Goal: Check status: Check status

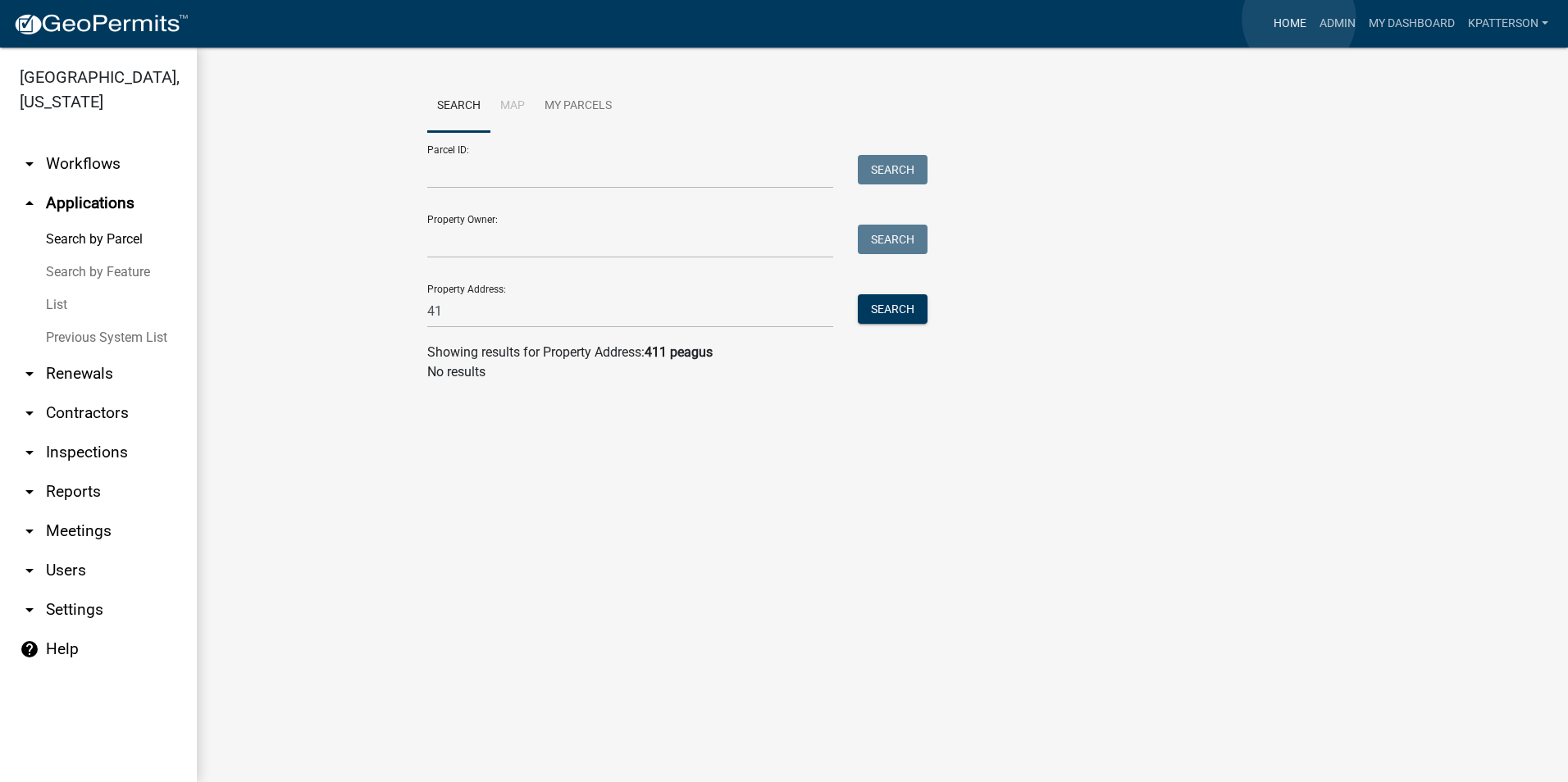
click at [1300, 19] on link "Home" at bounding box center [1290, 23] width 46 height 31
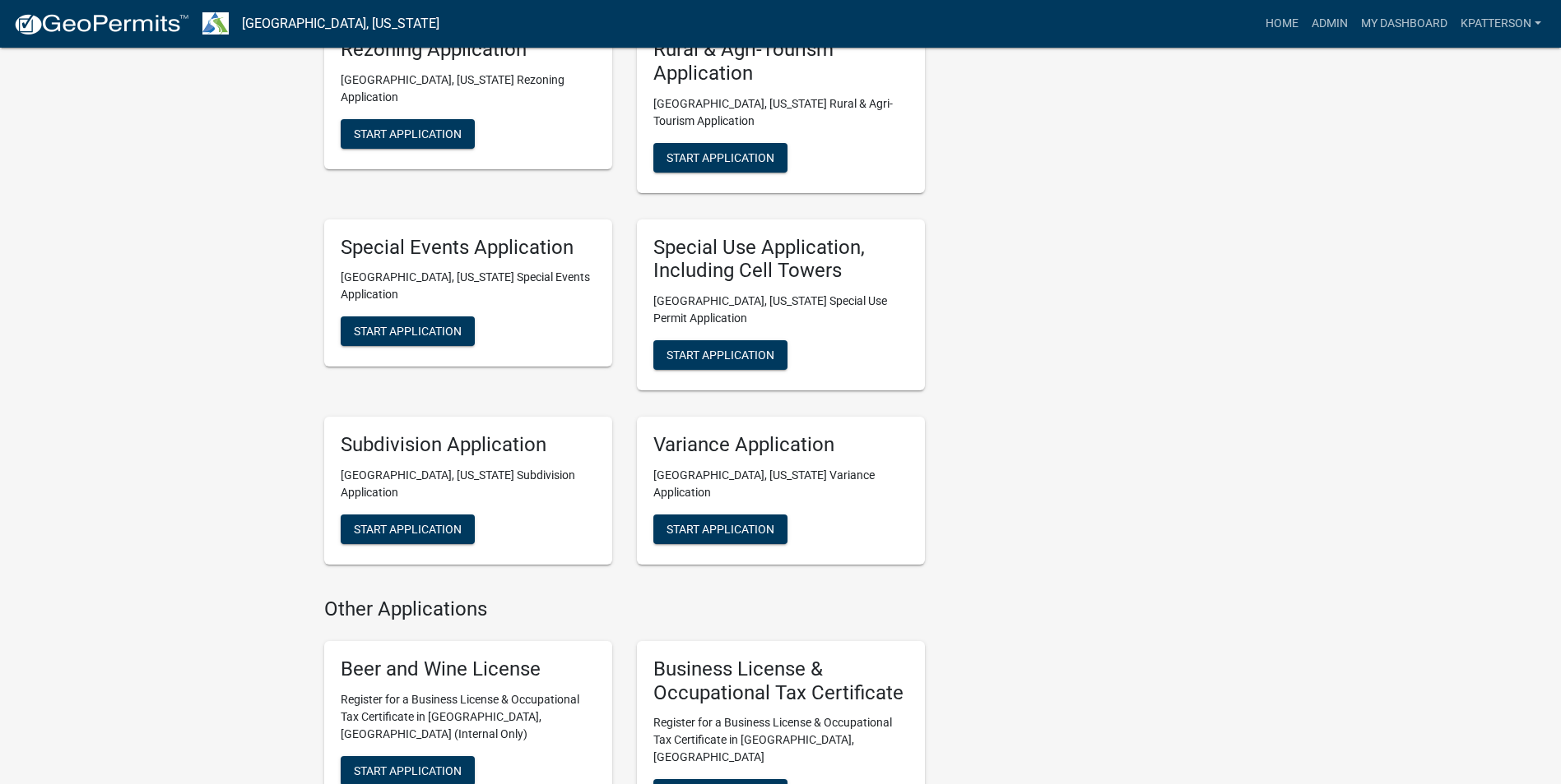
scroll to position [822, 0]
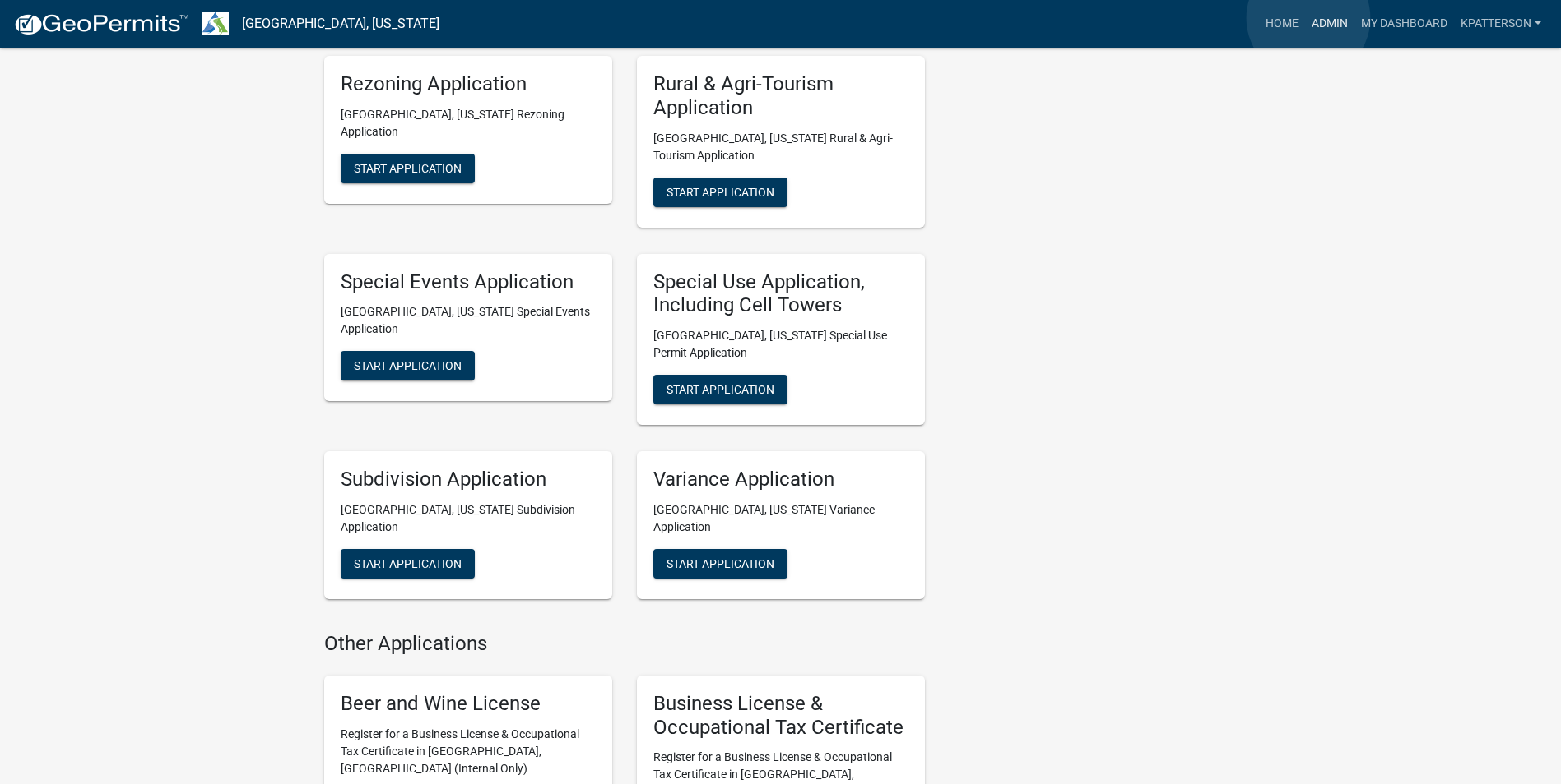
click at [1308, 18] on link "Admin" at bounding box center [1330, 23] width 50 height 31
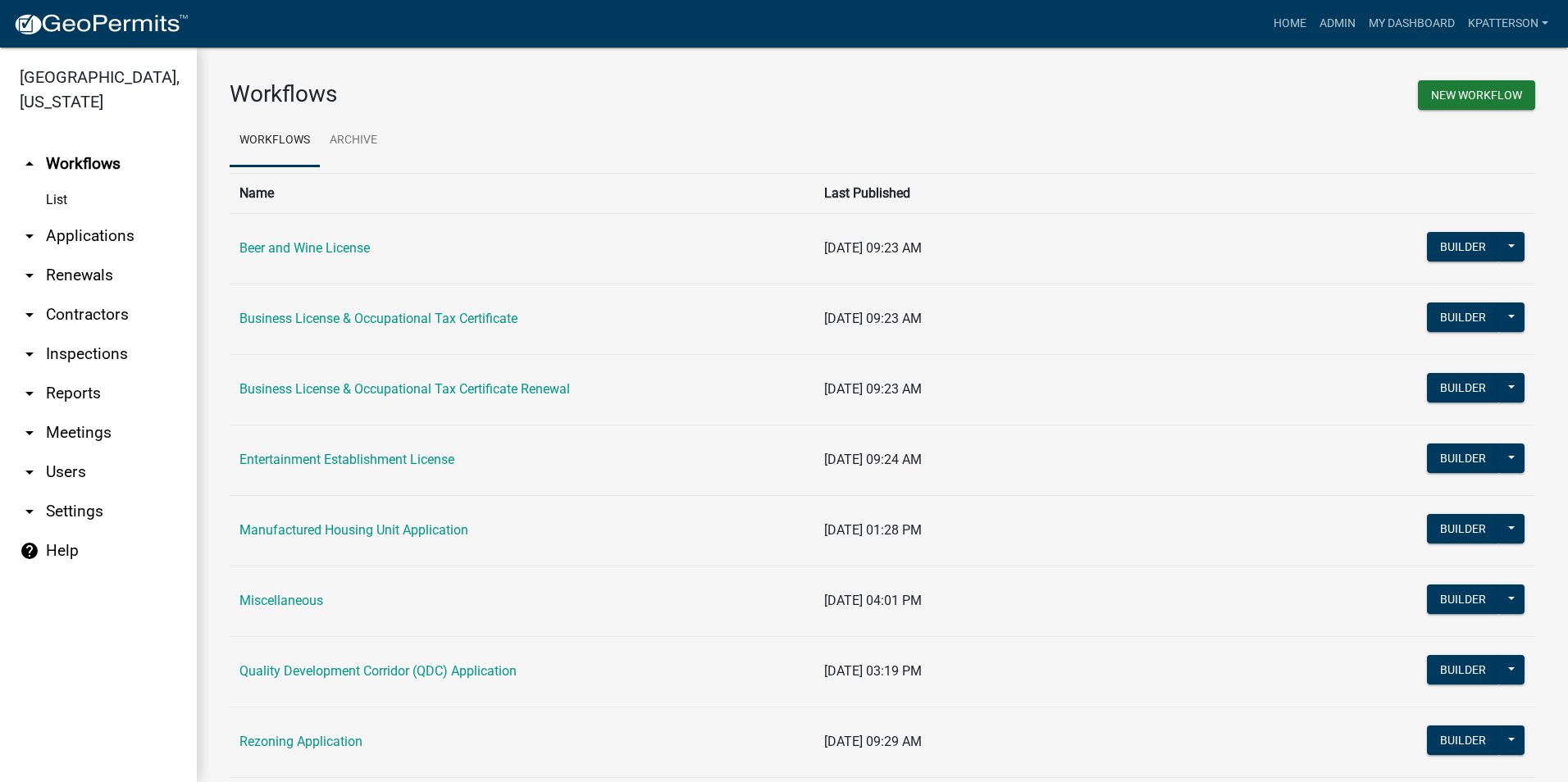
click at [124, 216] on link "arrow_drop_down Applications" at bounding box center [98, 236] width 197 height 40
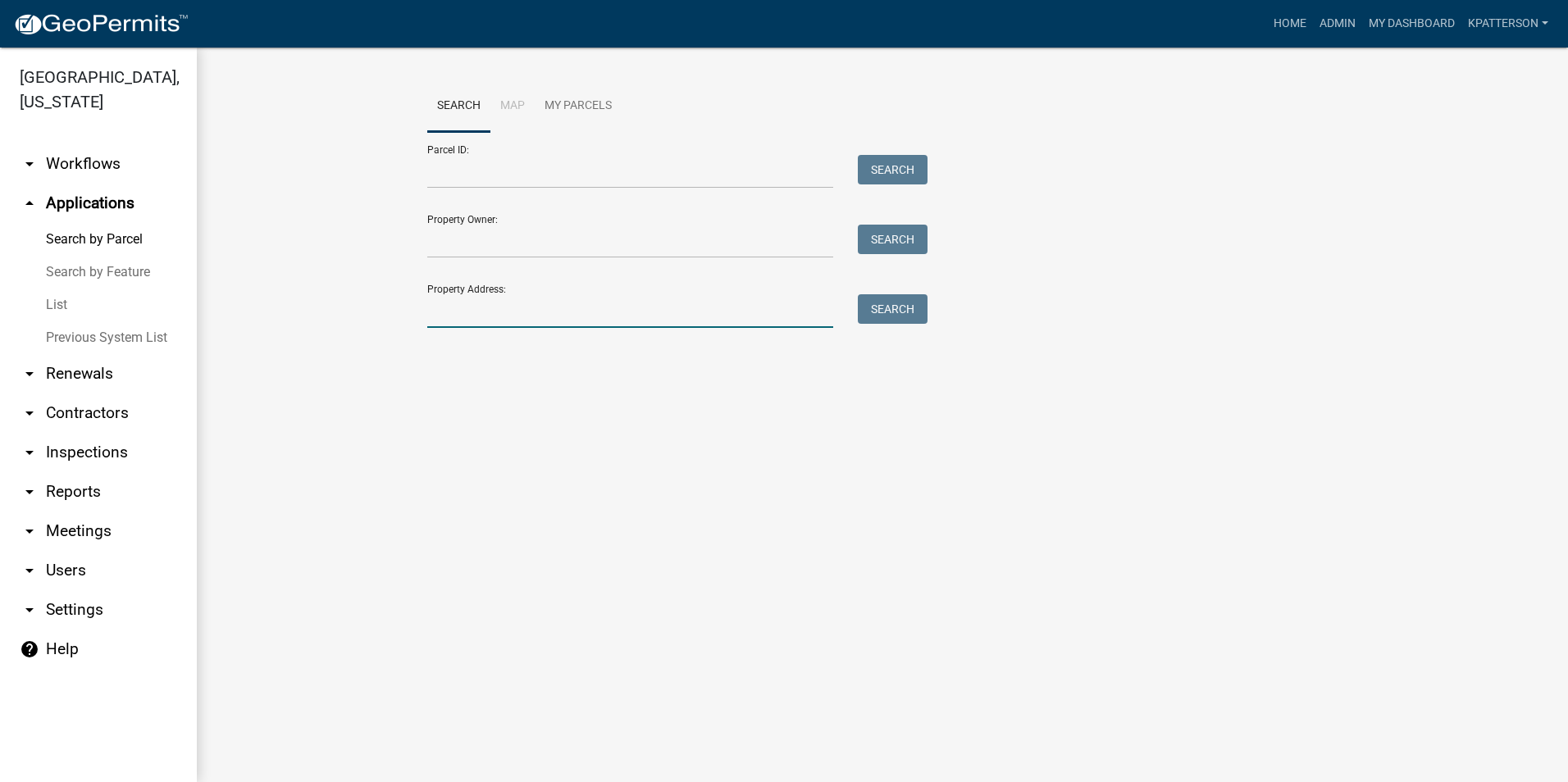
click at [483, 317] on input "Property Address:" at bounding box center [630, 312] width 406 height 34
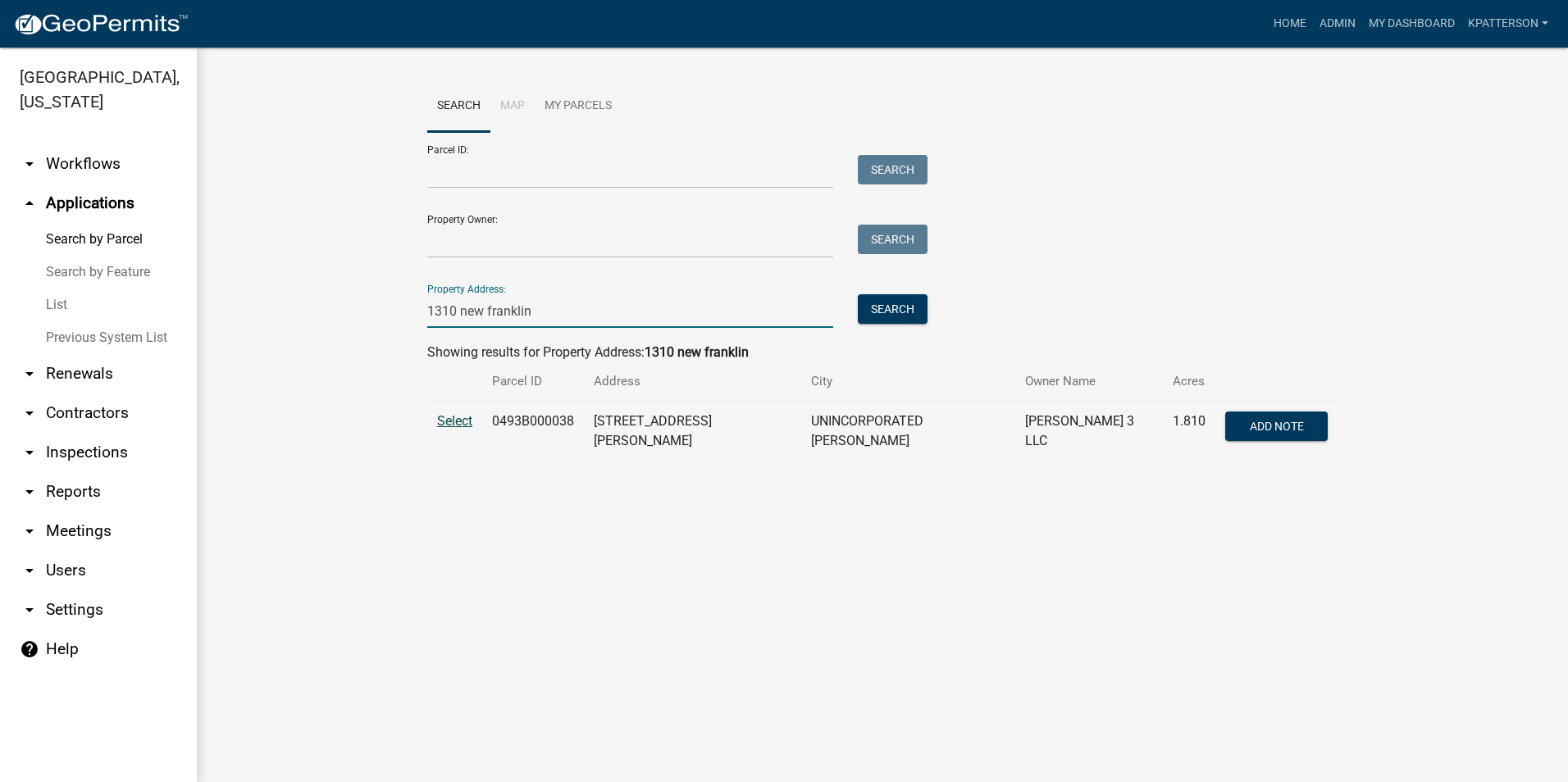
type input "1310 new franklin"
click at [464, 420] on span "Select" at bounding box center [455, 421] width 35 height 16
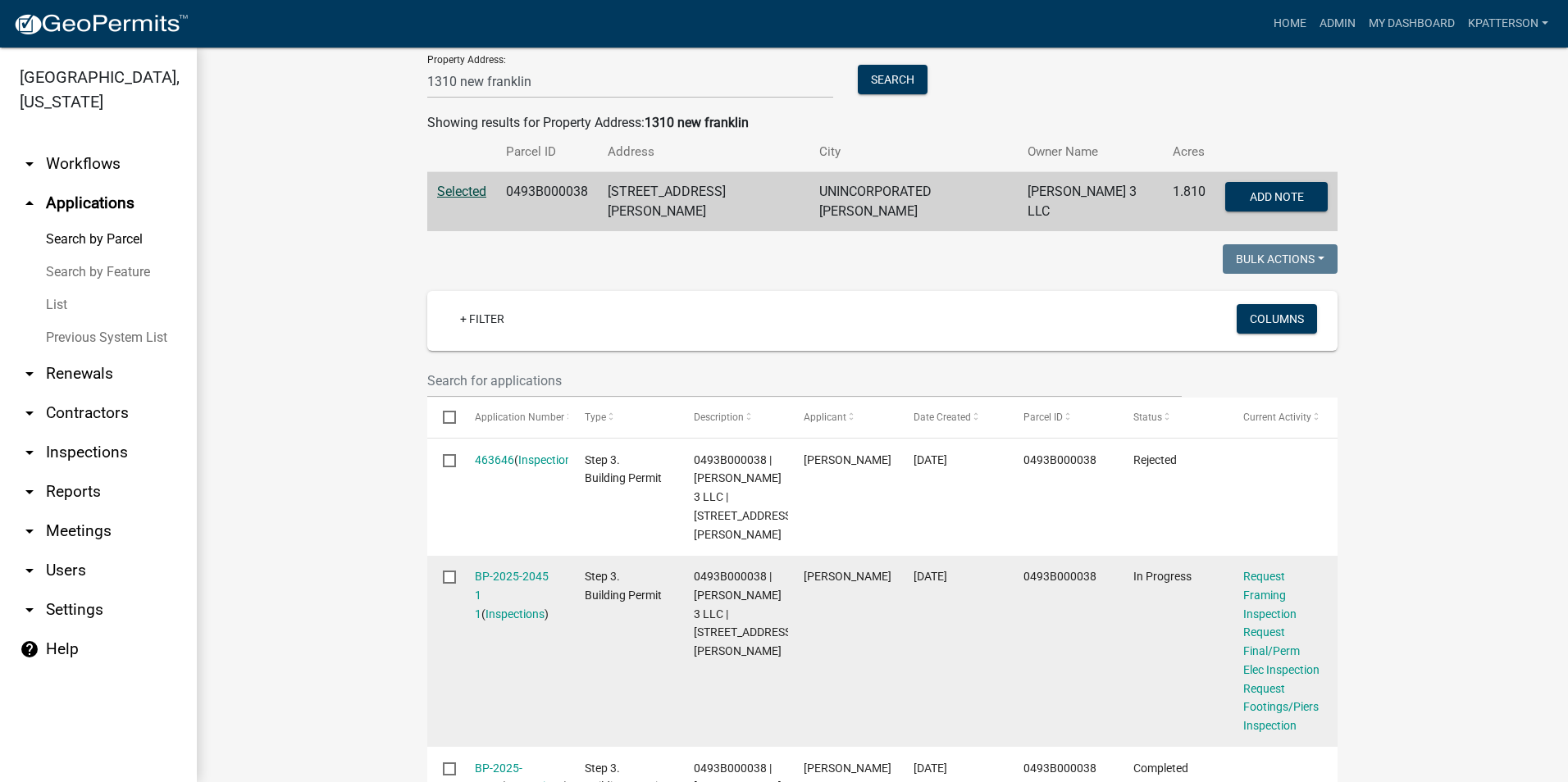
scroll to position [328, 0]
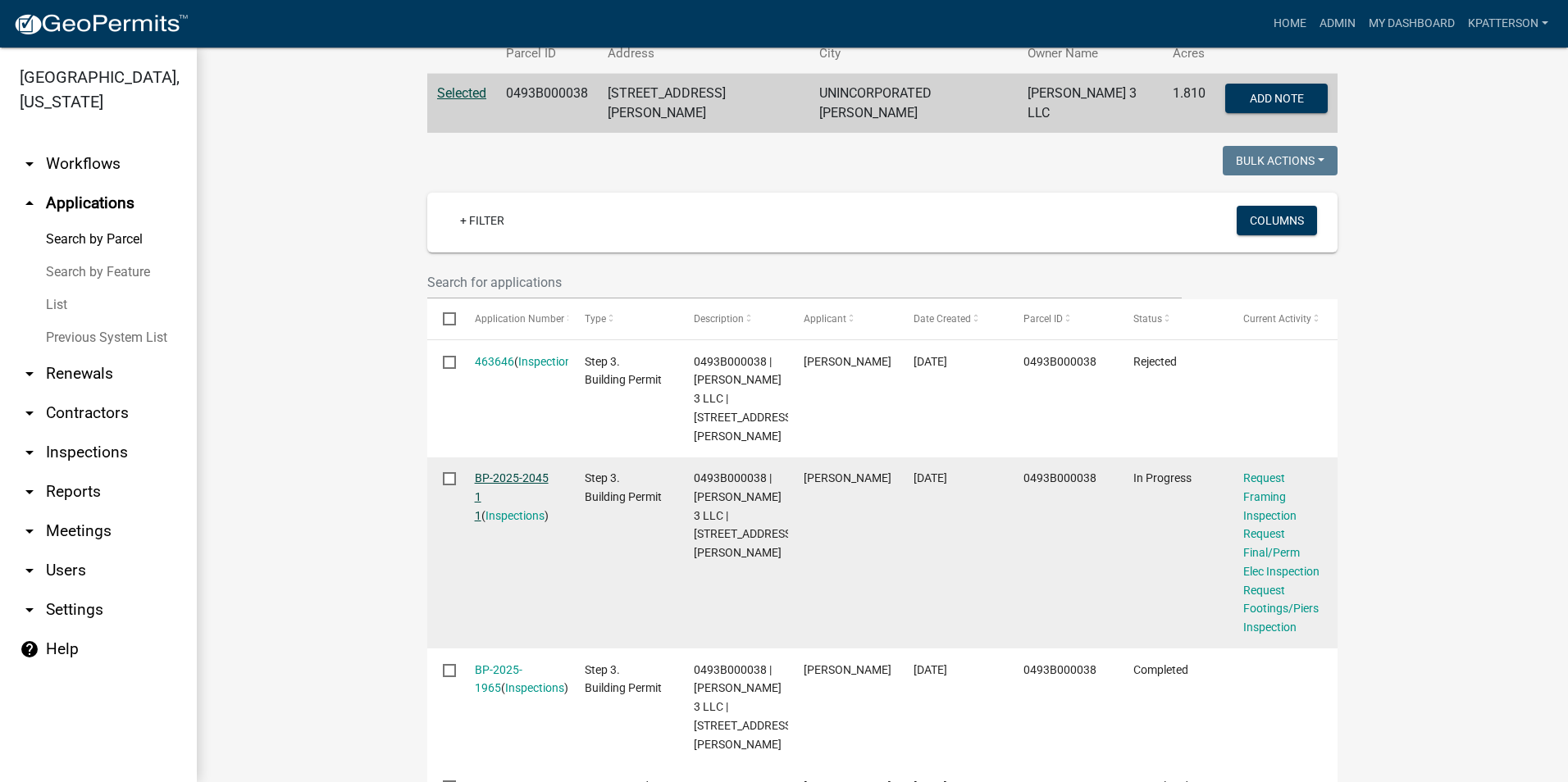
click at [516, 471] on link "BP-2025-2045 1 1" at bounding box center [512, 497] width 74 height 51
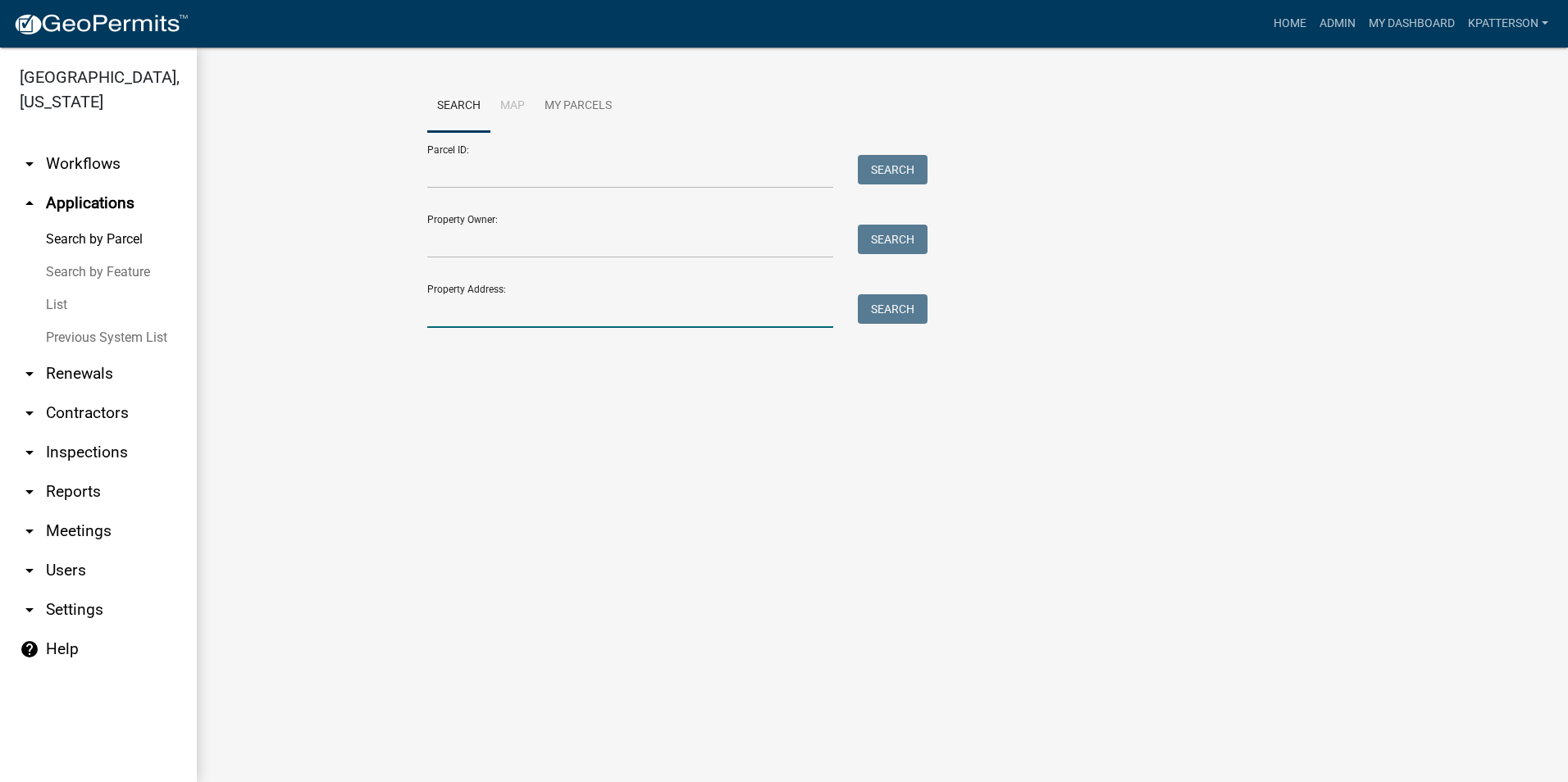
click at [524, 315] on input "Property Address:" at bounding box center [630, 312] width 406 height 34
type input "1310 new"
click at [890, 313] on button "Search" at bounding box center [893, 309] width 70 height 29
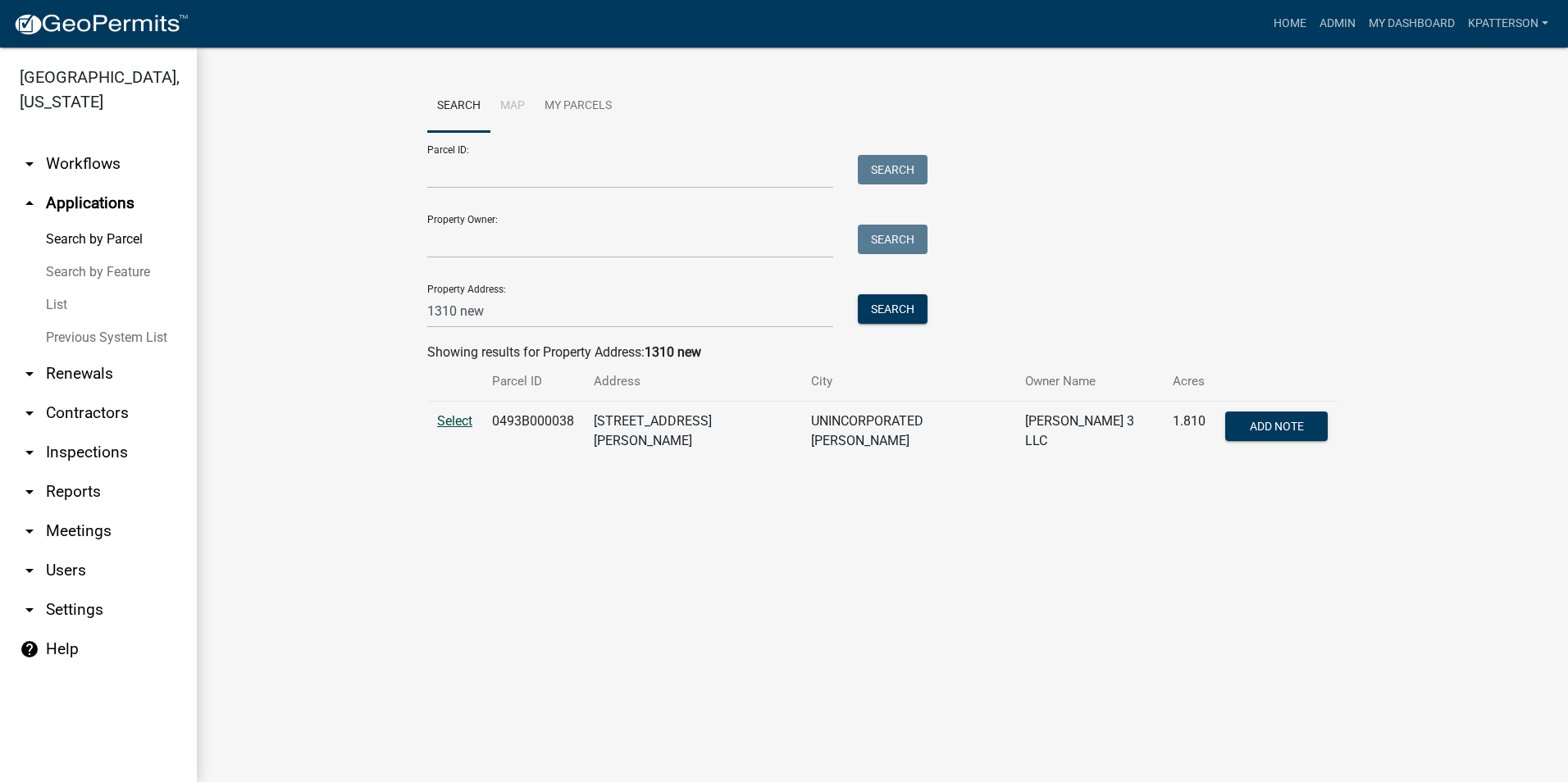
click at [468, 419] on span "Select" at bounding box center [455, 421] width 35 height 16
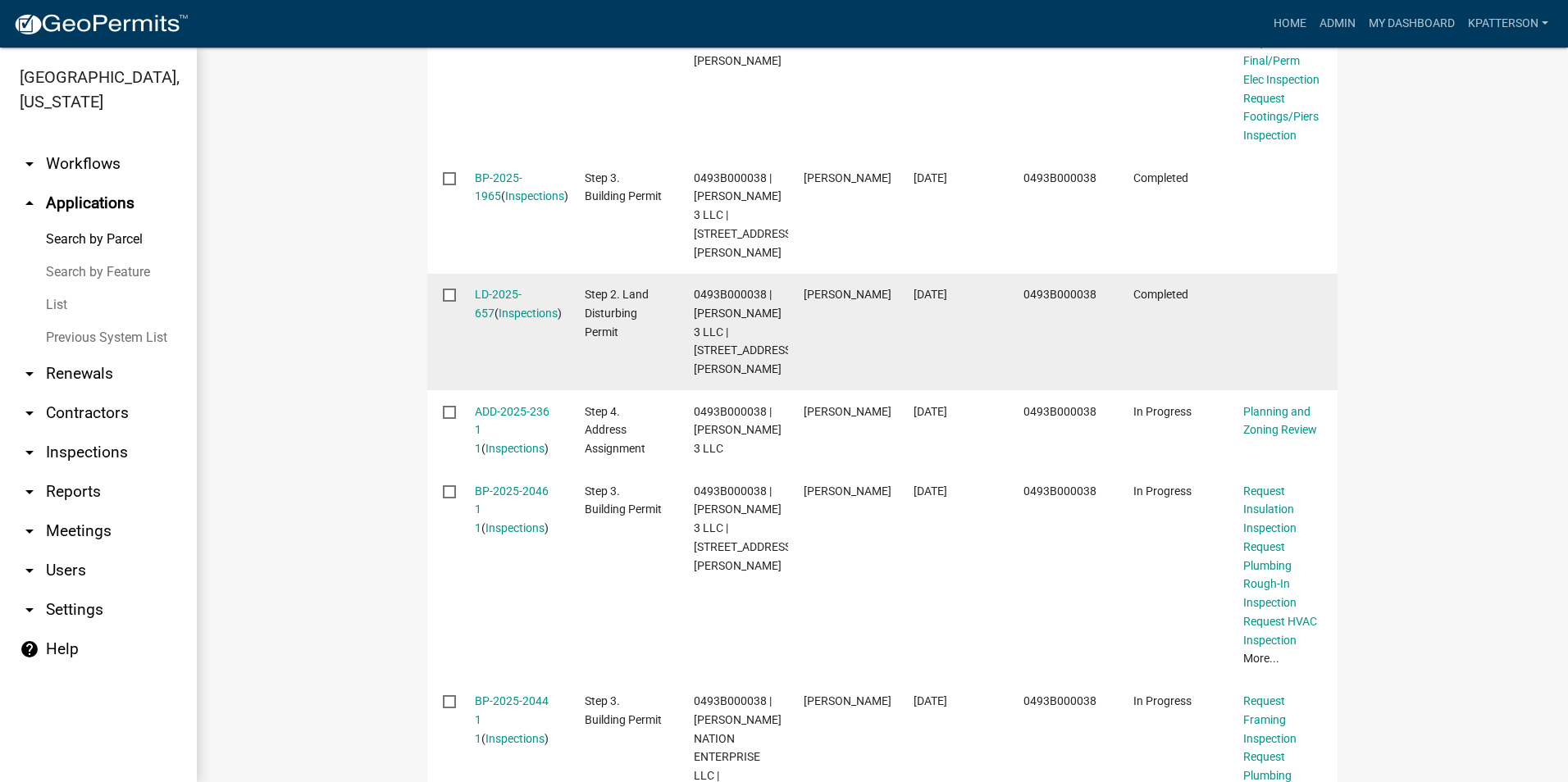
scroll to position [902, 0]
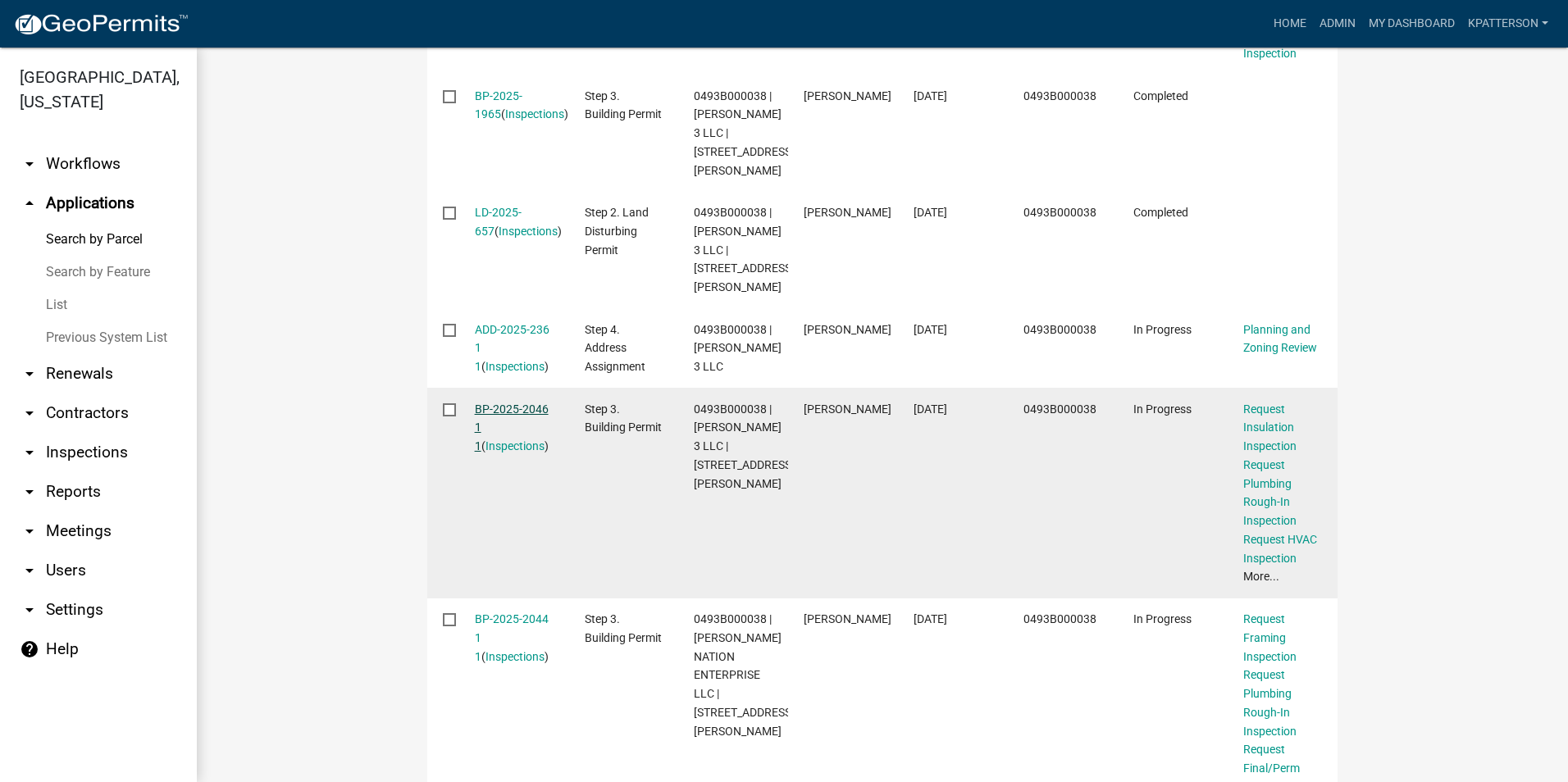
click at [527, 441] on link "BP-2025-2046 1 1" at bounding box center [512, 428] width 74 height 51
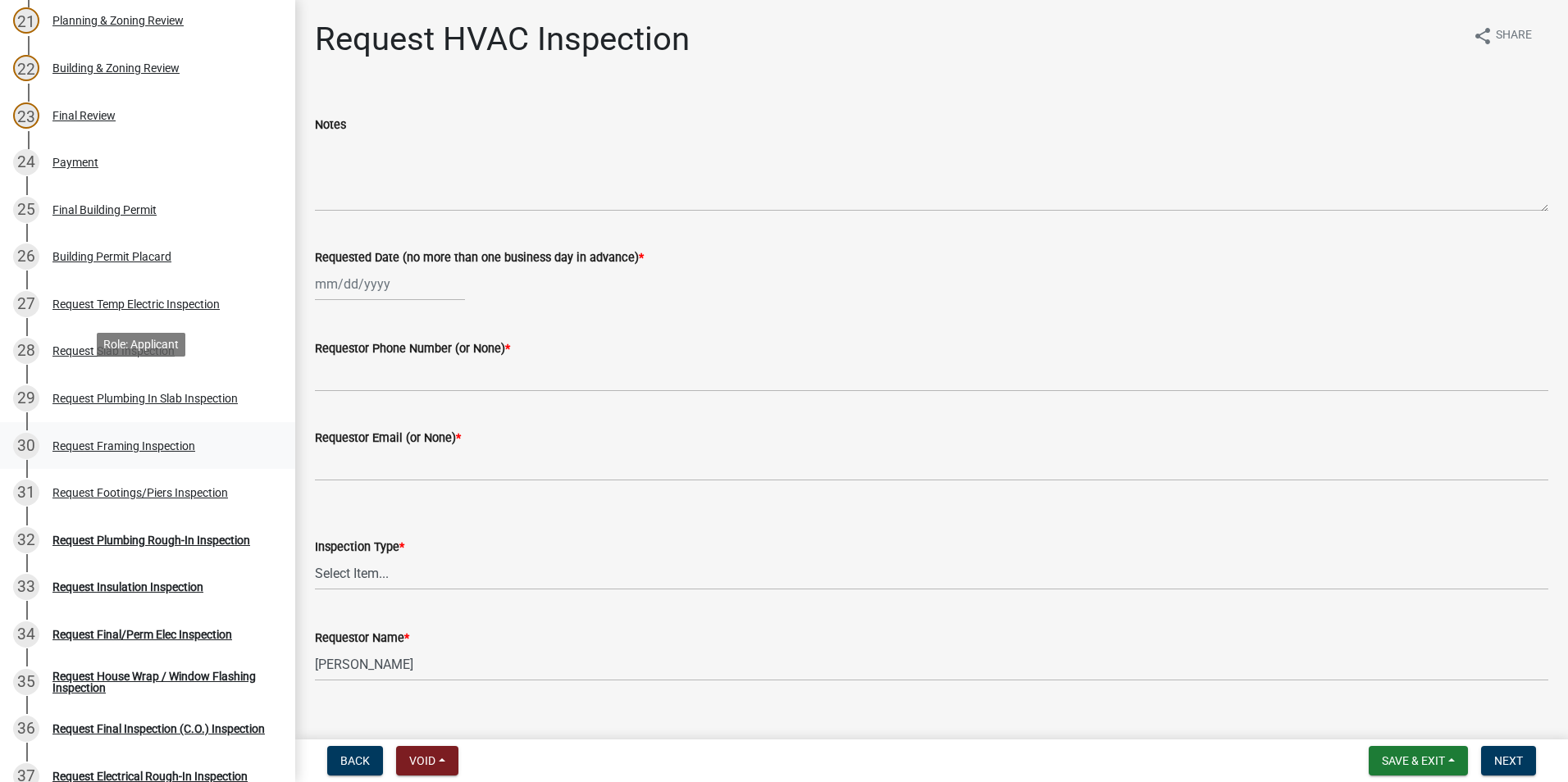
scroll to position [1230, 0]
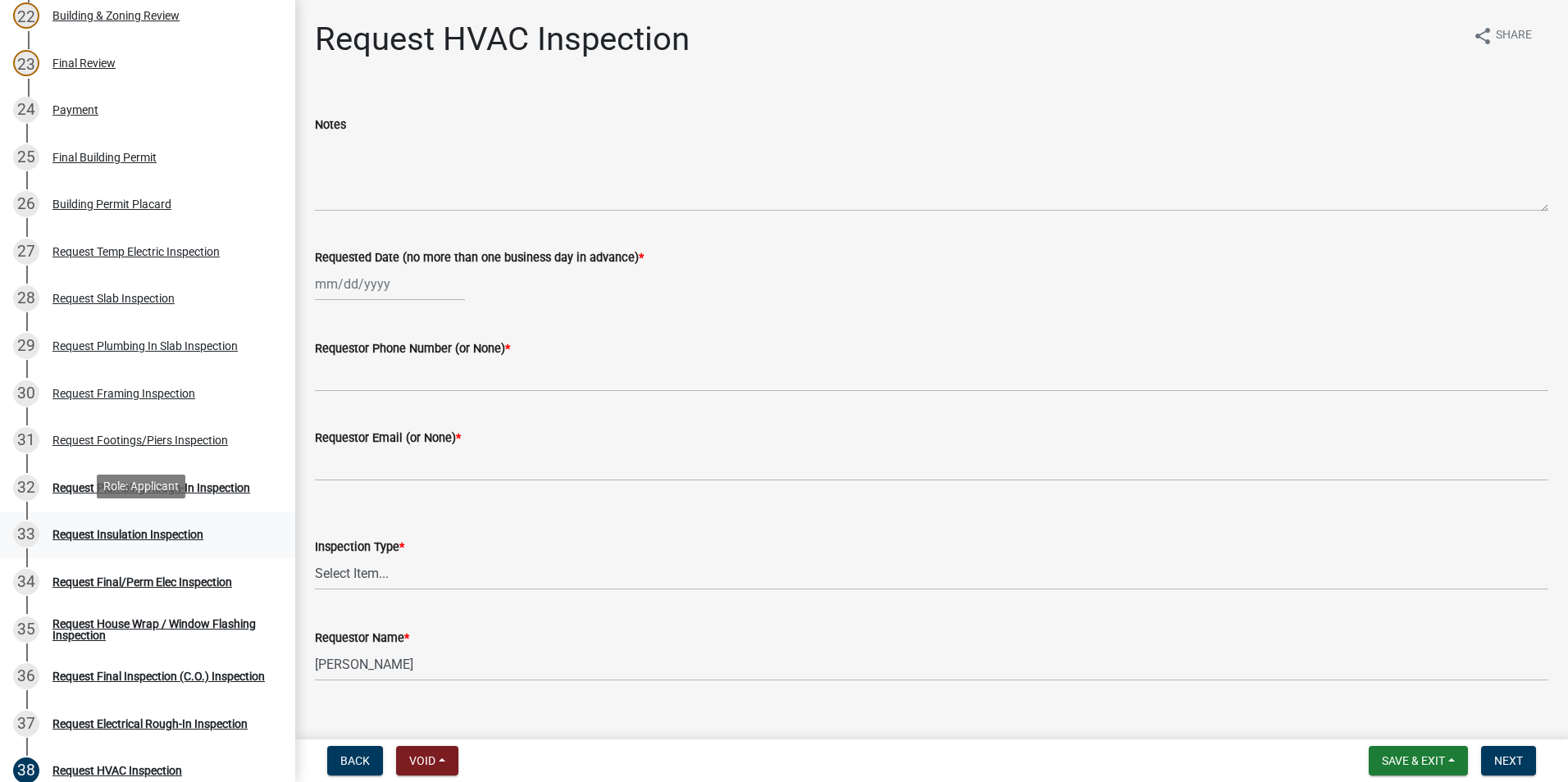
click at [186, 533] on div "Request Insulation Inspection" at bounding box center [127, 534] width 151 height 11
